Goal: Task Accomplishment & Management: Complete application form

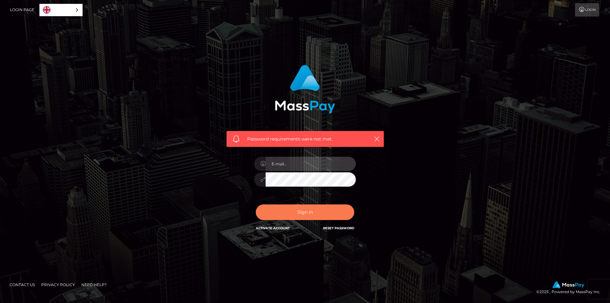
type input "[EMAIL_ADDRESS][DOMAIN_NAME]"
click at [308, 213] on button "Sign in" at bounding box center [305, 212] width 98 height 16
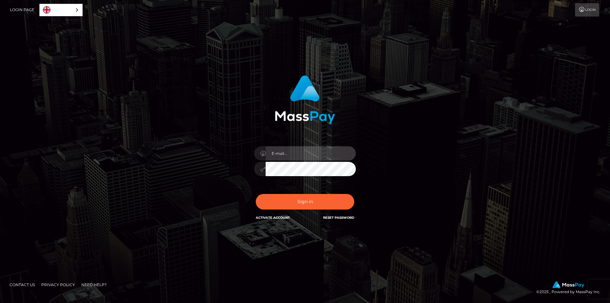
type input "[EMAIL_ADDRESS][DOMAIN_NAME]"
click at [246, 170] on div "In order to protect your account, we're utilizing the help of a captcha service…" at bounding box center [305, 148] width 167 height 155
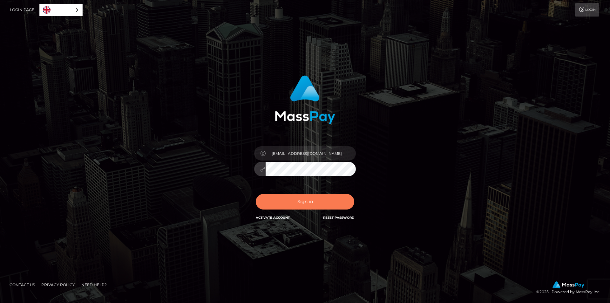
click at [280, 205] on button "Sign in" at bounding box center [305, 202] width 98 height 16
